Goal: Information Seeking & Learning: Find specific fact

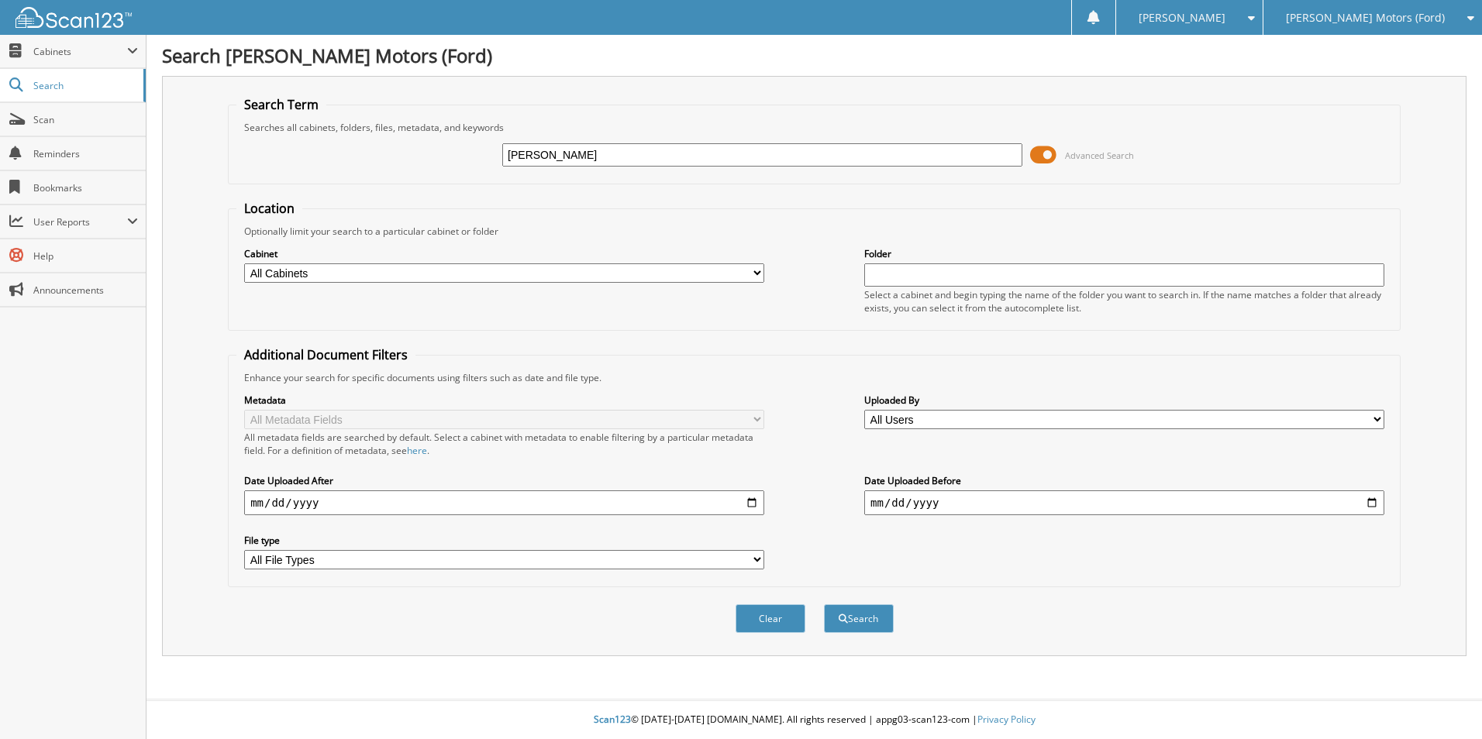
type input "[PERSON_NAME]"
click at [824, 605] on button "Search" at bounding box center [859, 619] width 70 height 29
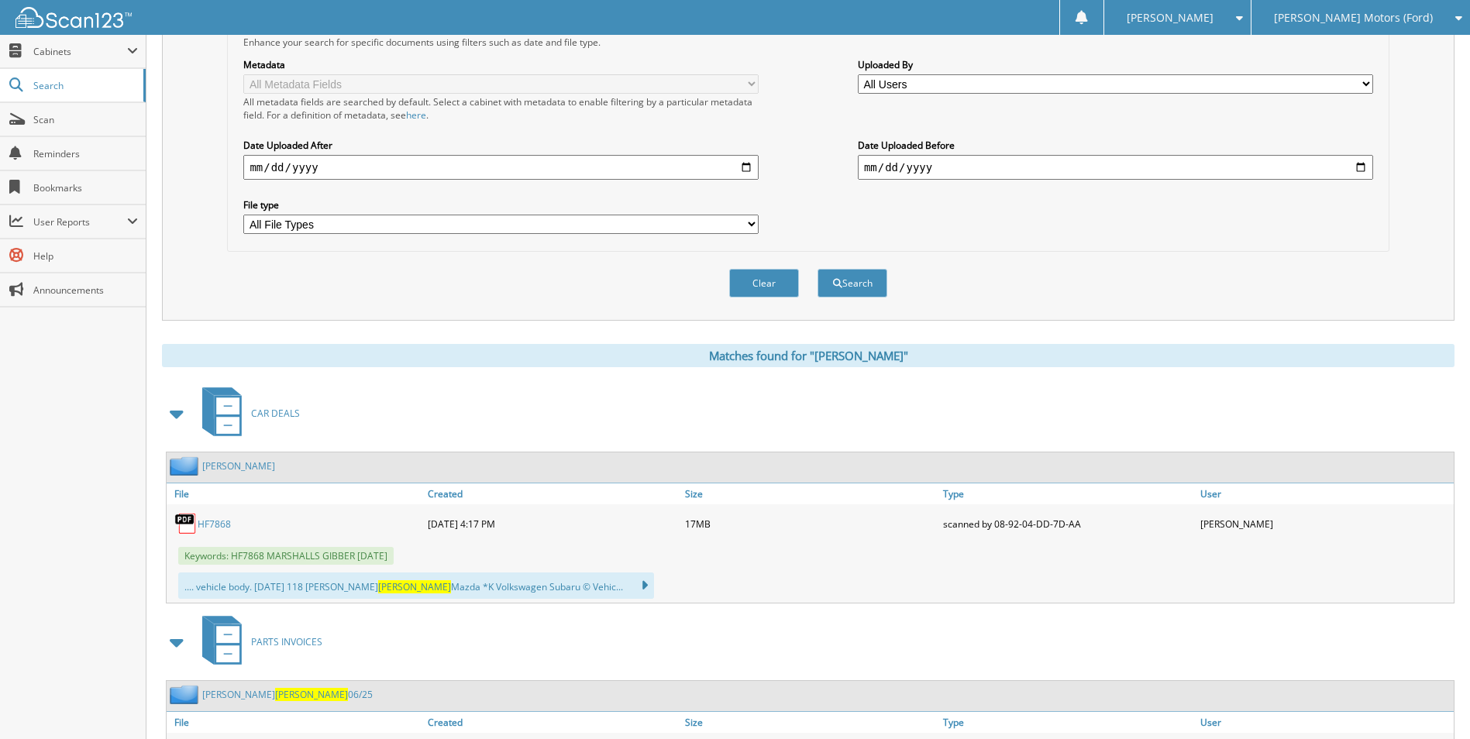
scroll to position [672, 0]
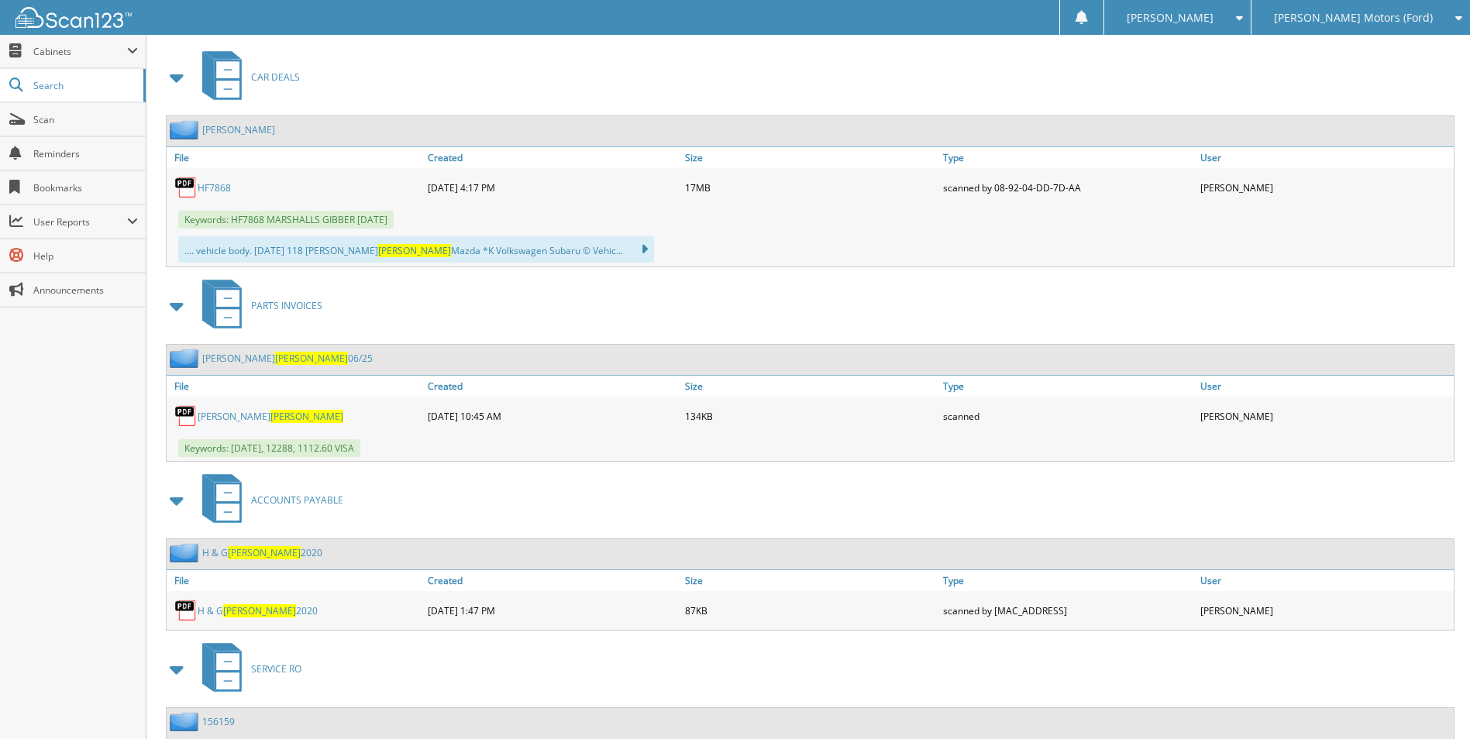
click at [239, 350] on div "LARRY HUFFMAN 06/25" at bounding box center [270, 358] width 206 height 19
click at [226, 415] on link "LARRY HUFFMAN" at bounding box center [271, 416] width 146 height 13
click at [1371, 216] on div "Keywords: HF7868 MARSHALLS GIBBER 8/4/2025" at bounding box center [810, 220] width 1287 height 26
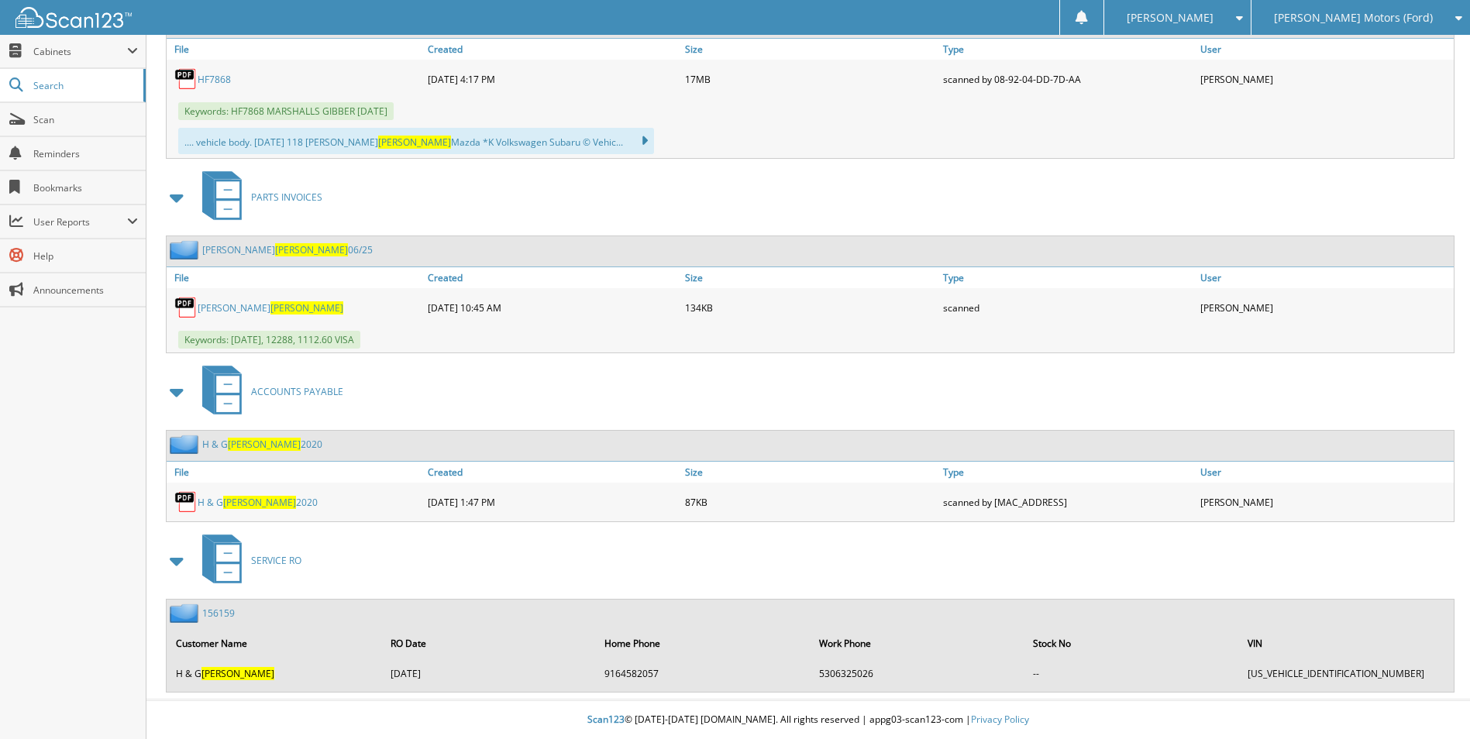
scroll to position [0, 0]
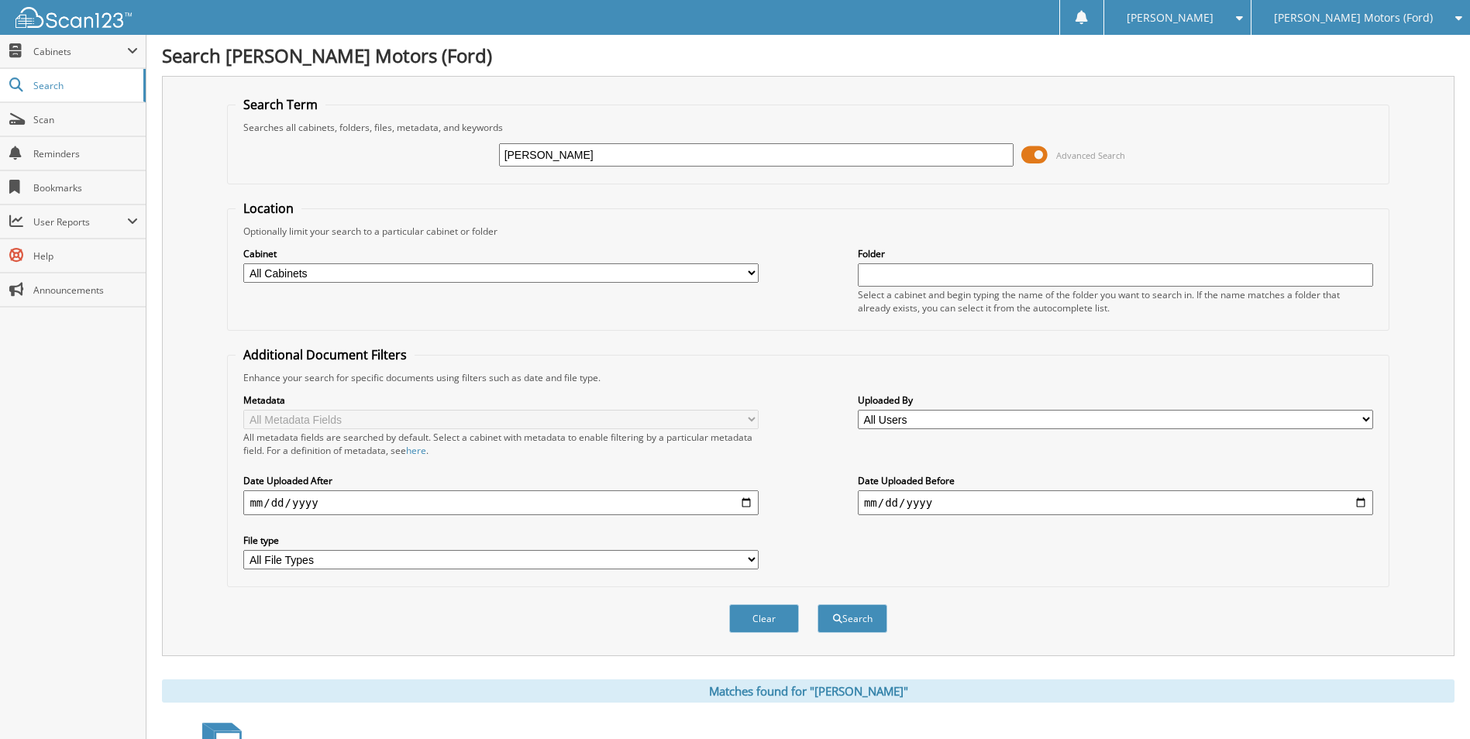
drag, startPoint x: 552, startPoint y: 156, endPoint x: 450, endPoint y: 132, distance: 105.1
click at [450, 132] on fieldset "Search Term Searches all cabinets, folders, files, metadata, and keywords huffm…" at bounding box center [808, 140] width 1162 height 88
type input "keeley"
click at [818, 605] on button "Search" at bounding box center [853, 619] width 70 height 29
drag, startPoint x: 567, startPoint y: 147, endPoint x: 463, endPoint y: 156, distance: 104.2
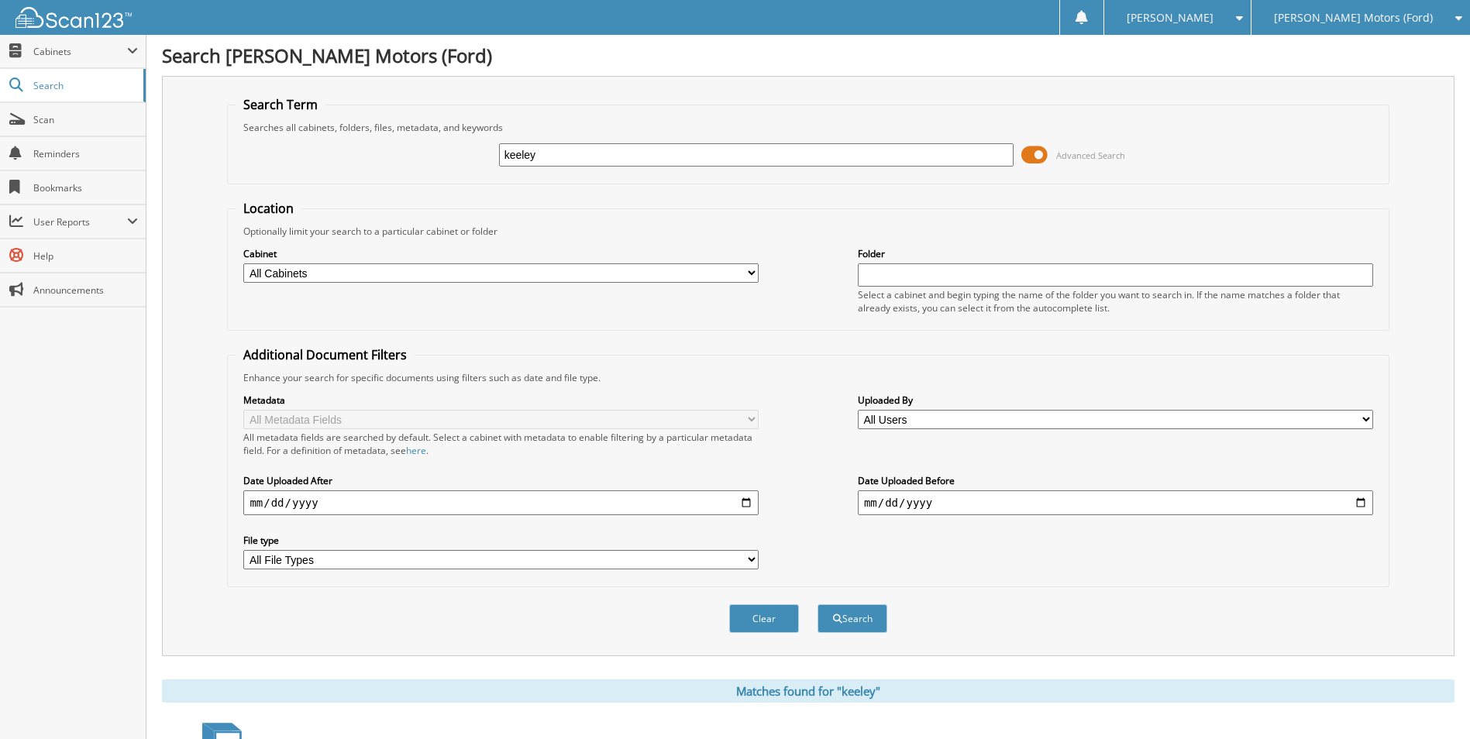
click at [463, 156] on div "keeley Advanced Search" at bounding box center [808, 155] width 1145 height 42
type input "100100603"
click at [818, 605] on button "Search" at bounding box center [853, 619] width 70 height 29
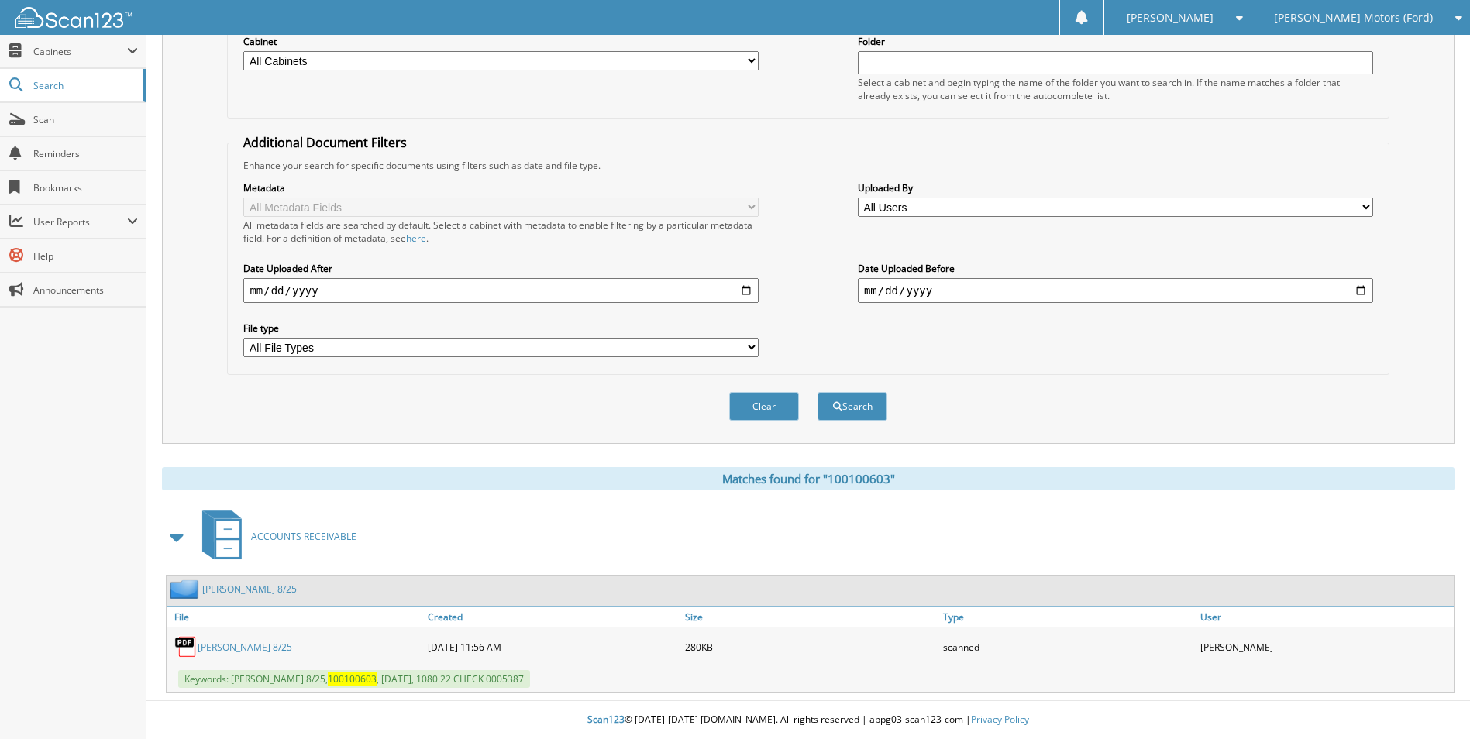
click at [244, 641] on link "RALPH KEELEY 8/25" at bounding box center [245, 647] width 95 height 13
click at [1277, 477] on div "Matches found for "100100603"" at bounding box center [808, 478] width 1293 height 23
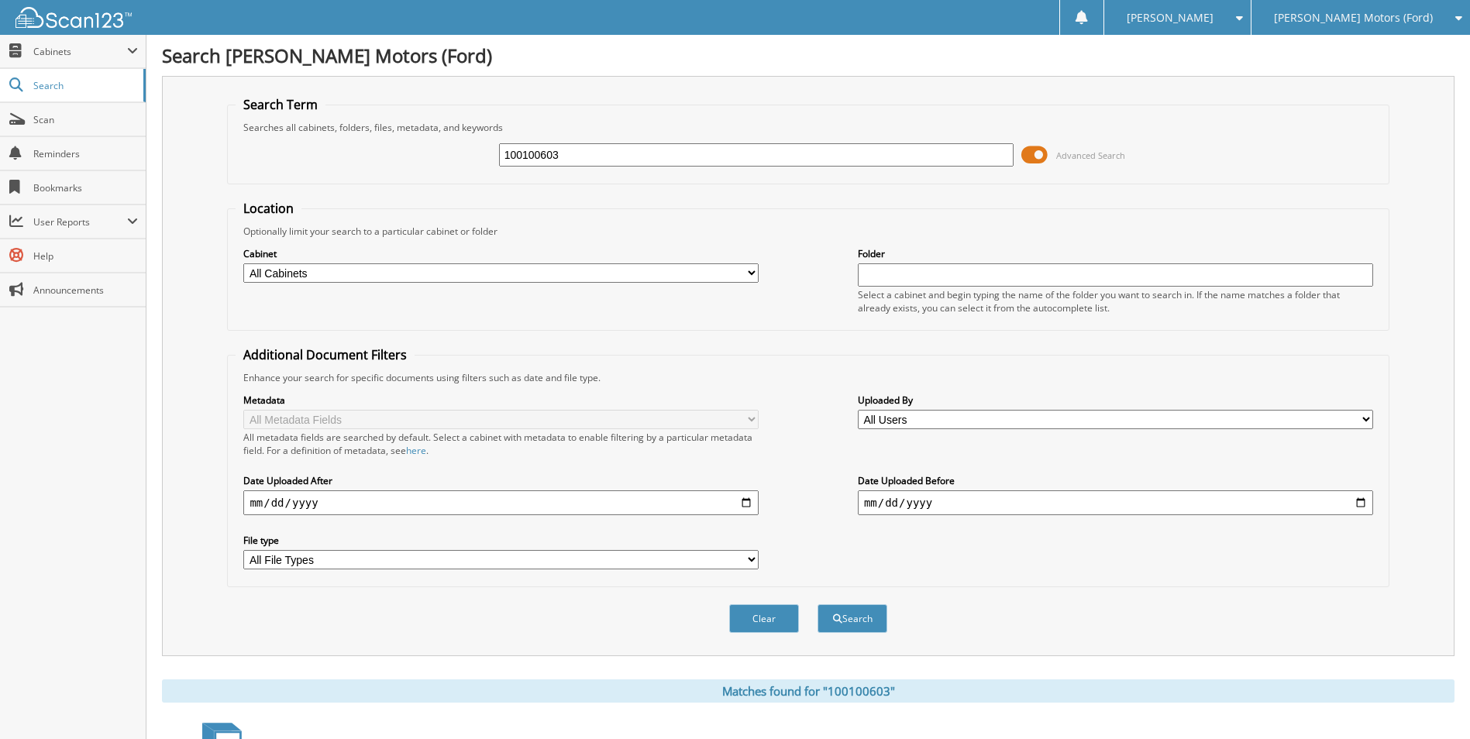
click at [593, 152] on input "100100603" at bounding box center [756, 154] width 515 height 23
type input "100100350"
click at [818, 605] on button "Search" at bounding box center [853, 619] width 70 height 29
click at [624, 156] on input "100100350" at bounding box center [756, 154] width 515 height 23
type input "1"
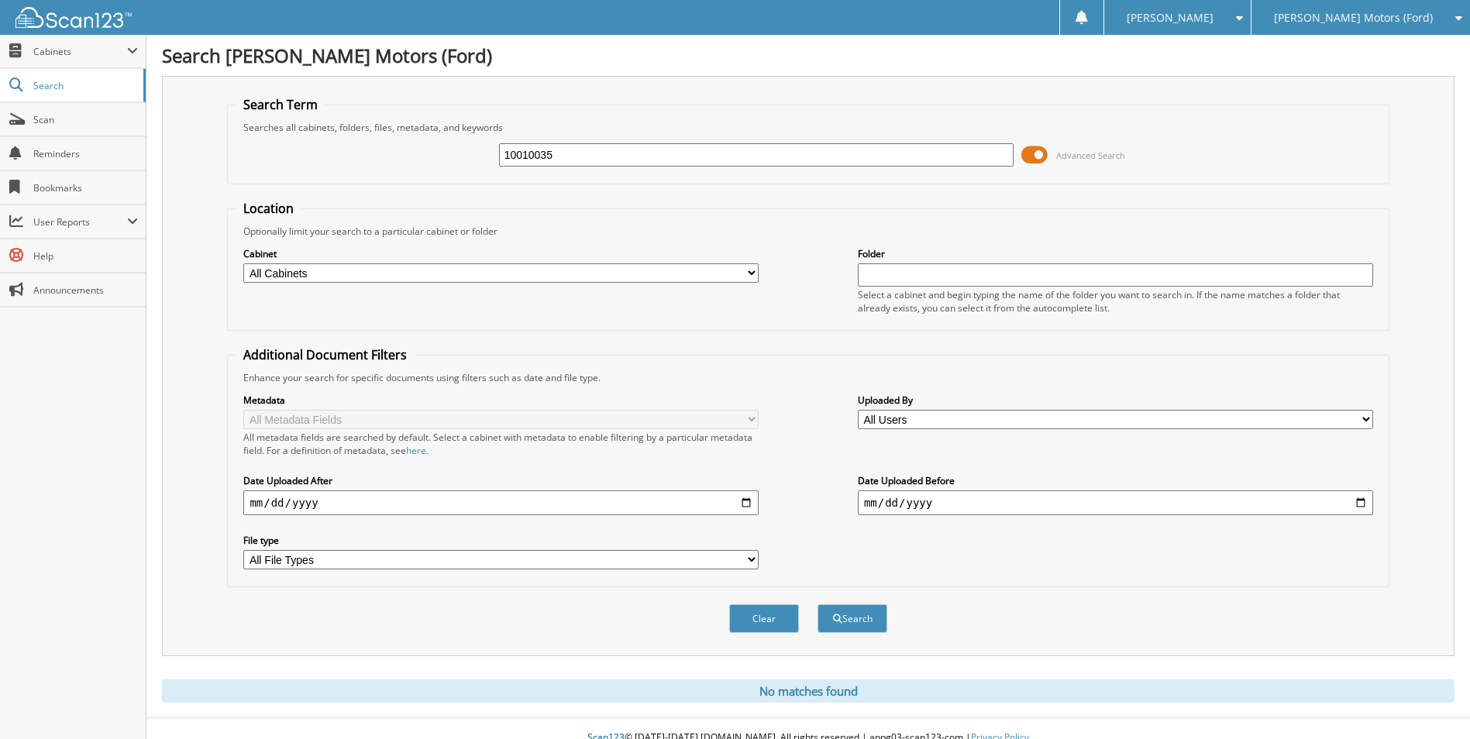
type input "100100350"
click at [818, 605] on button "Search" at bounding box center [853, 619] width 70 height 29
drag, startPoint x: 570, startPoint y: 150, endPoint x: 405, endPoint y: 134, distance: 166.7
click at [405, 134] on div "100100350 Advanced Search" at bounding box center [808, 155] width 1145 height 42
type input "keeley"
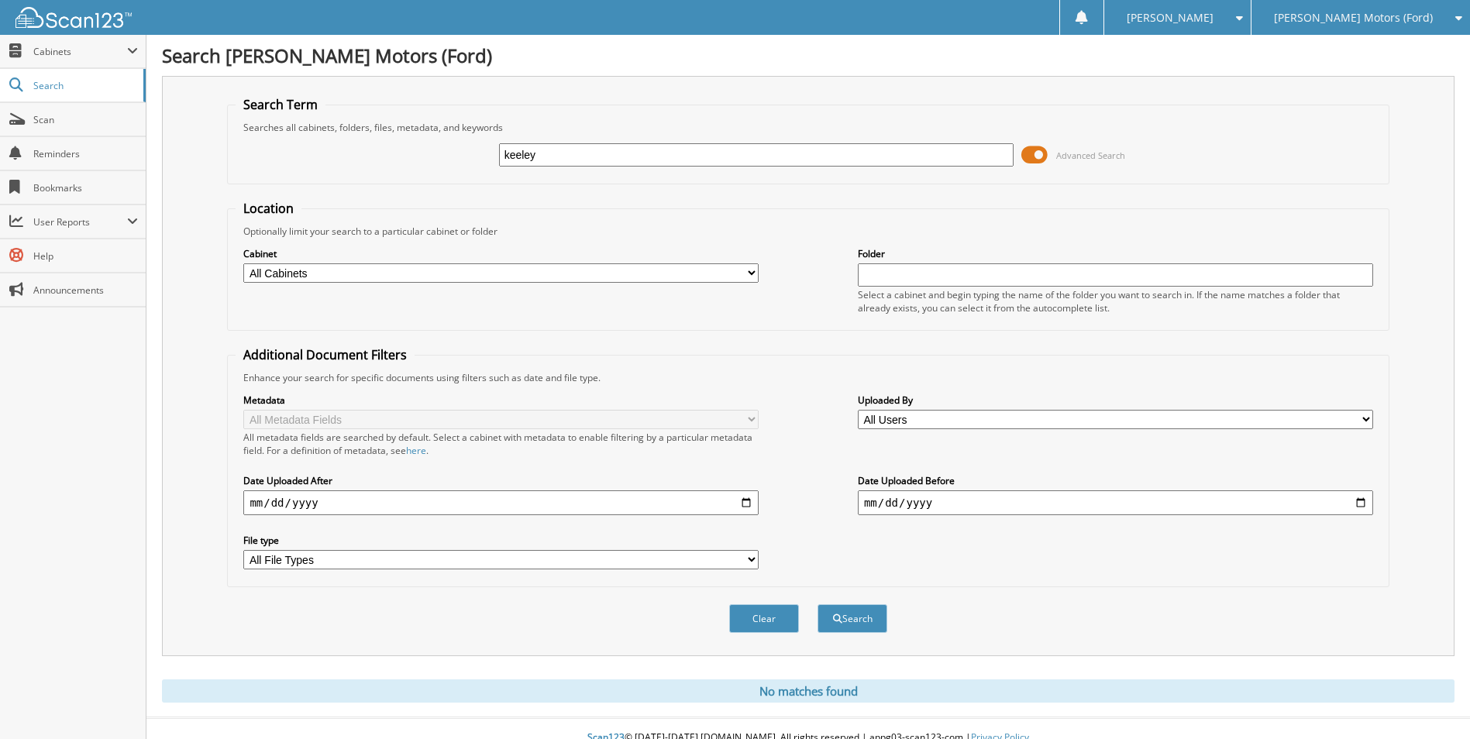
click at [818, 605] on button "Search" at bounding box center [853, 619] width 70 height 29
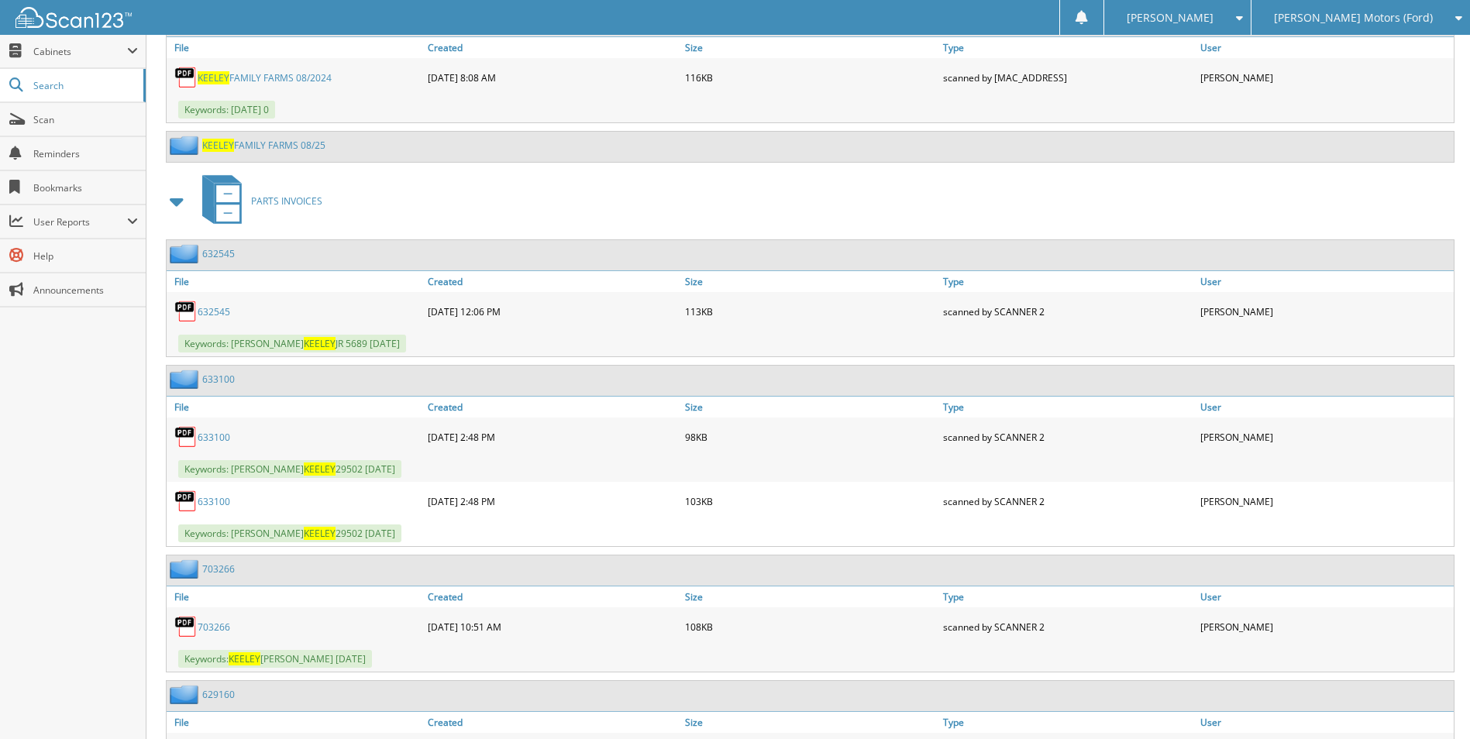
scroll to position [4702, 0]
